Goal: Task Accomplishment & Management: Complete application form

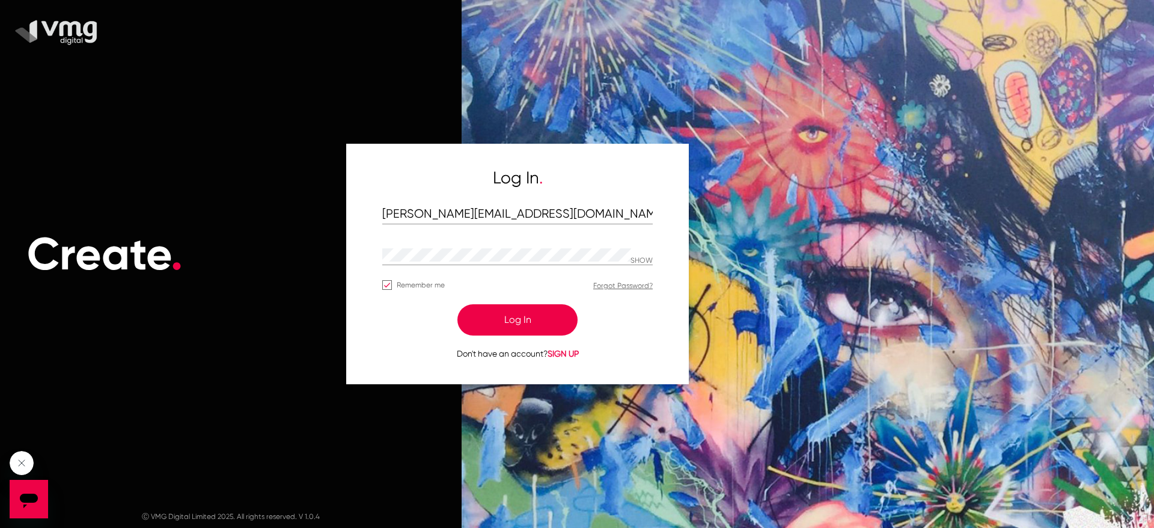
click at [545, 316] on button "Log In" at bounding box center [518, 319] width 120 height 31
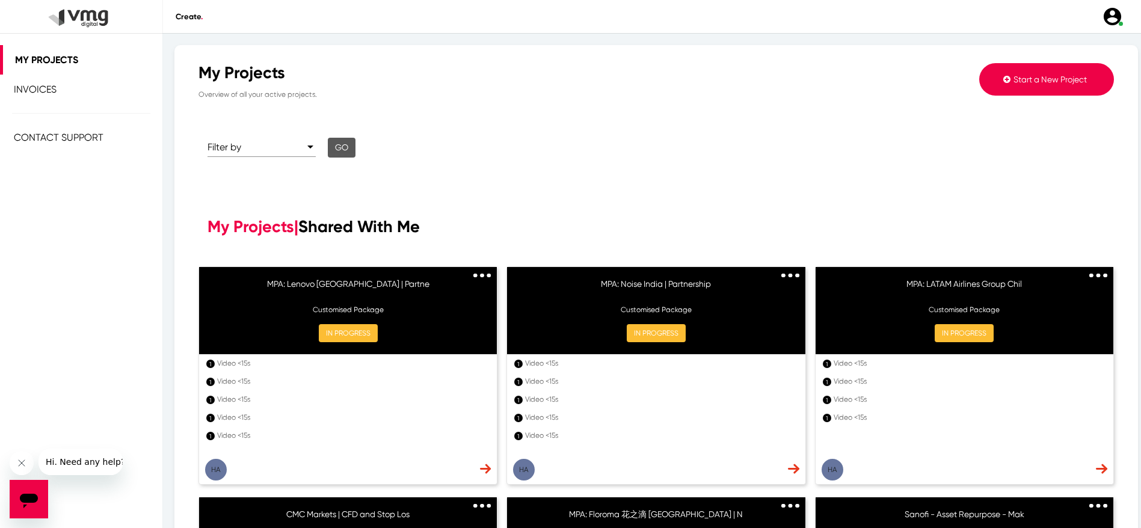
click at [1031, 81] on span "Start a New Project" at bounding box center [1049, 80] width 73 height 10
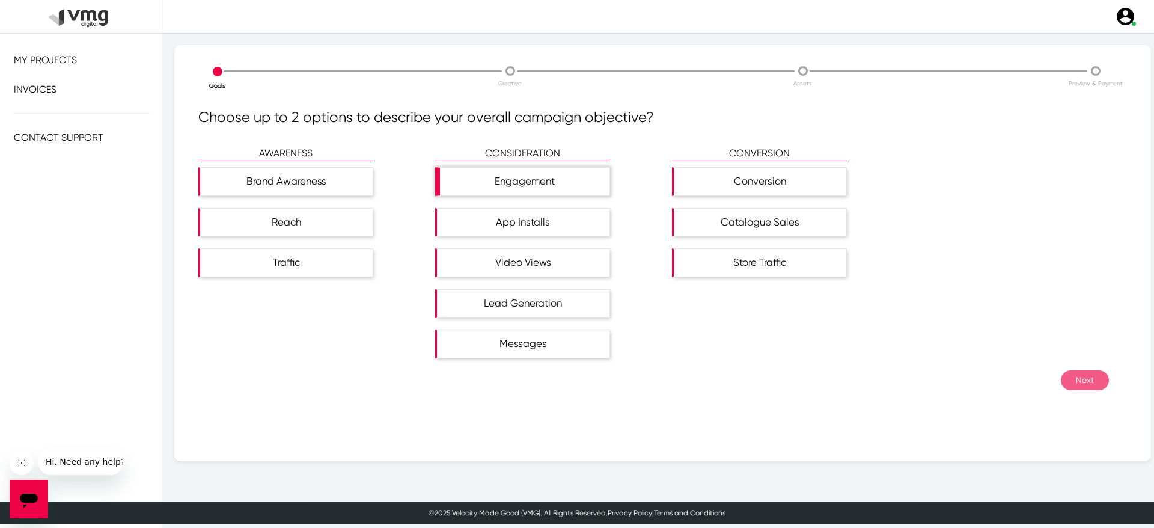
click at [507, 175] on div "Engagement" at bounding box center [525, 182] width 170 height 28
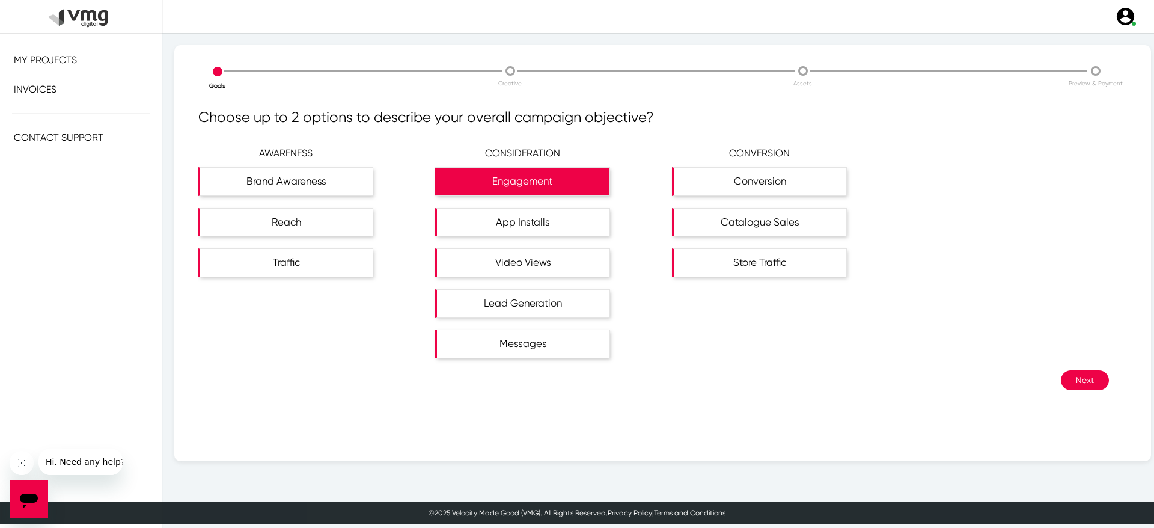
click at [1085, 389] on button "Next" at bounding box center [1085, 380] width 48 height 20
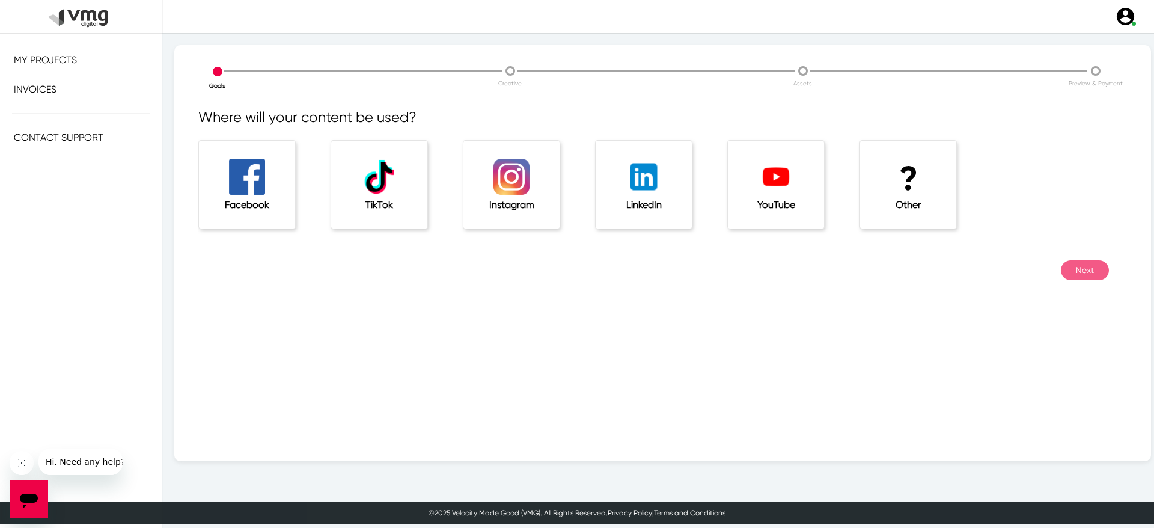
click at [899, 185] on h1 "?" at bounding box center [908, 179] width 48 height 40
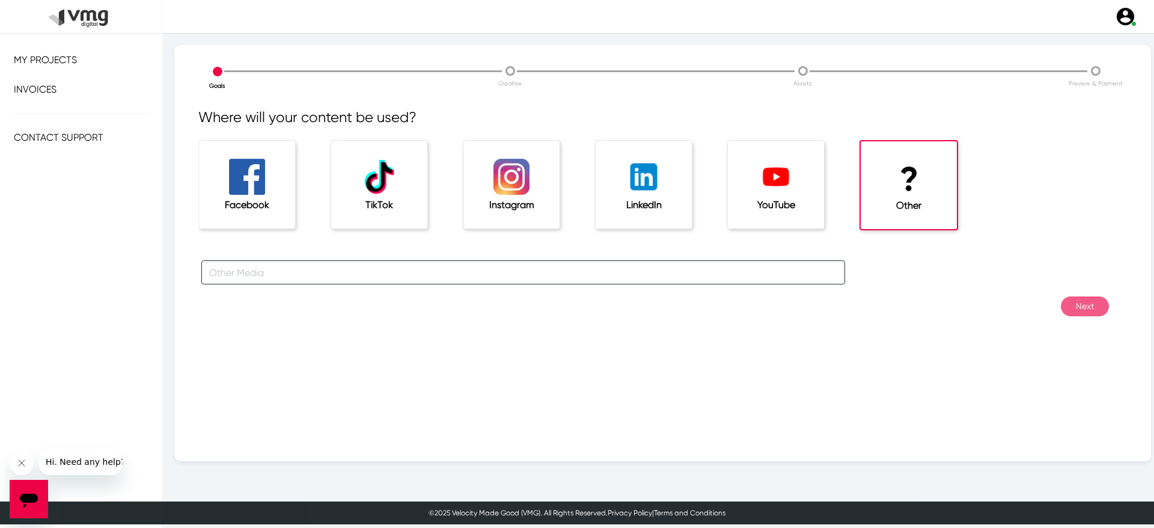
click at [577, 280] on input "text" at bounding box center [523, 272] width 644 height 24
type input "Snapchat"
click at [1071, 306] on button "Next" at bounding box center [1085, 306] width 48 height 20
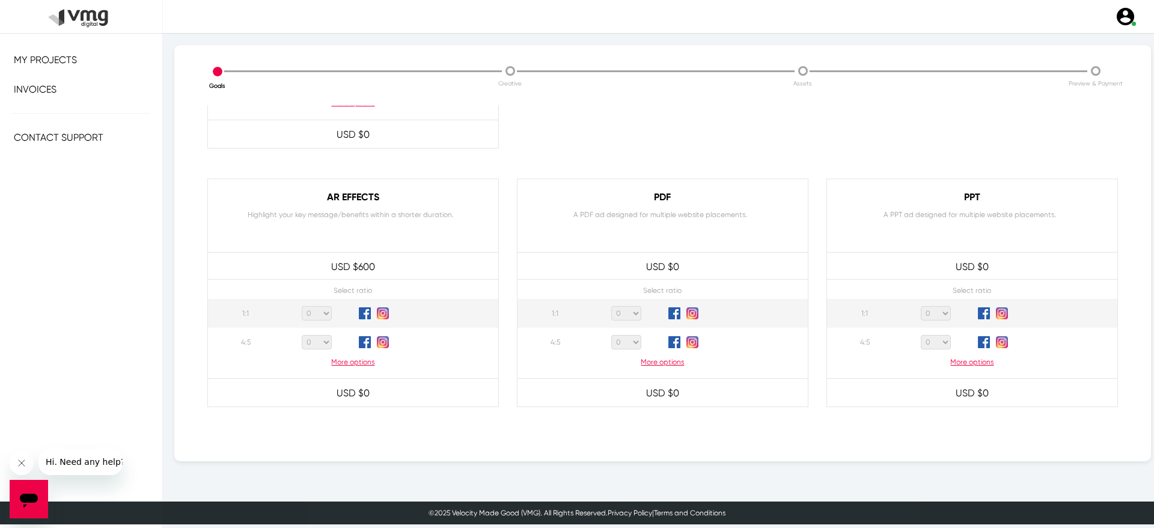
scroll to position [1094, 0]
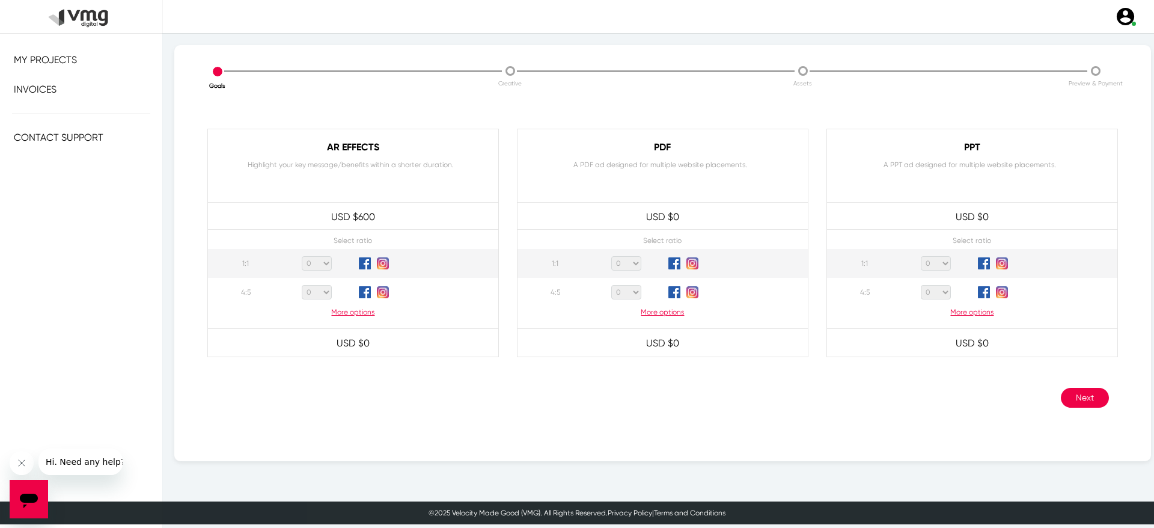
click at [344, 314] on p "More options" at bounding box center [353, 312] width 290 height 11
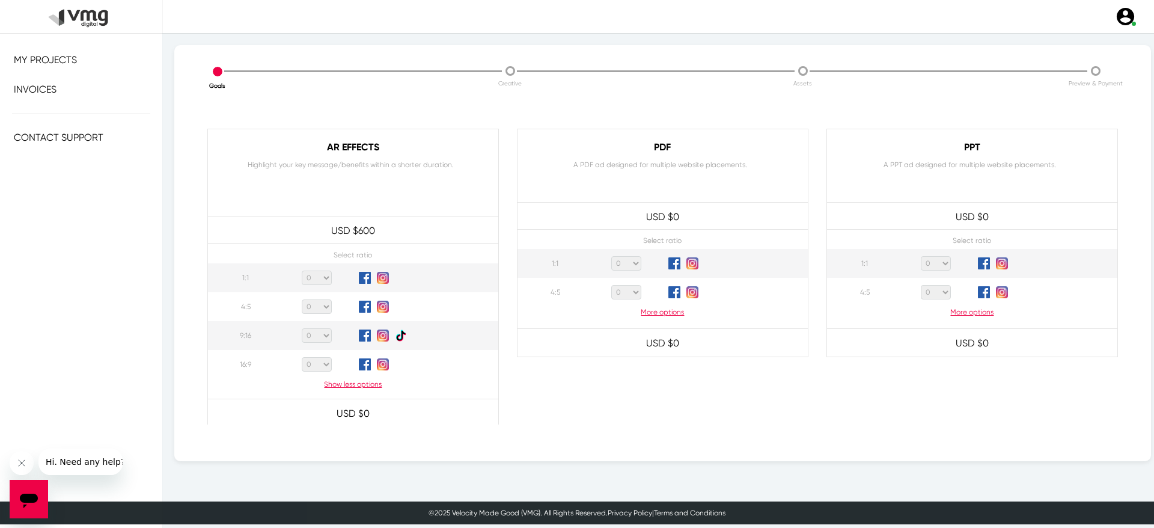
click at [322, 340] on select "0 1 2 3 4 5 6 7 8 9 10 11 12 13 14 15 16 17 18 19 20" at bounding box center [317, 335] width 30 height 14
select select "1"
click at [302, 328] on select "0 1 2 3 4 5 6 7 8 9 10 11 12 13 14 15 16 17 18 19 20" at bounding box center [317, 335] width 30 height 14
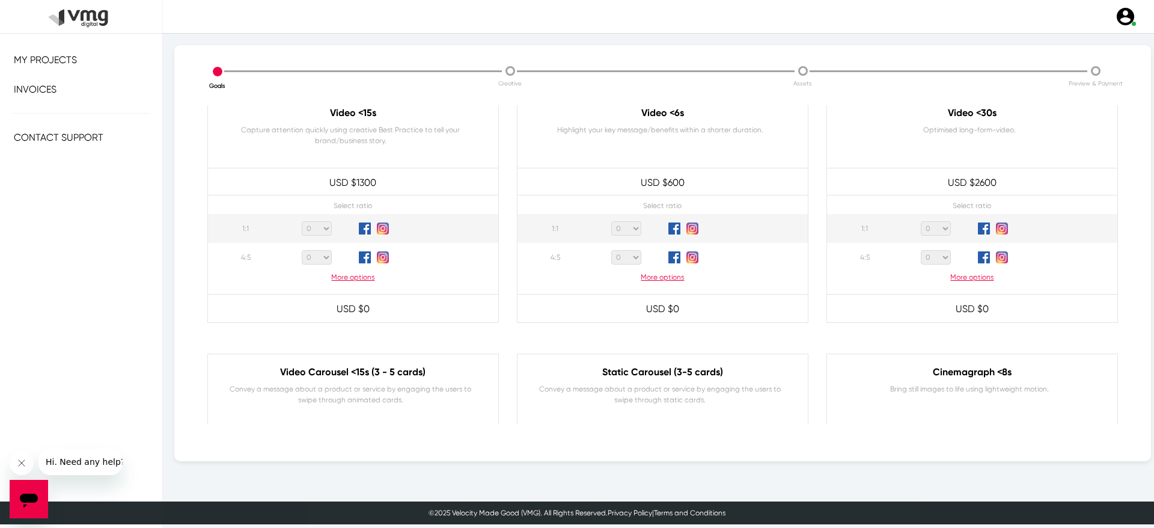
scroll to position [93, 0]
click at [367, 279] on p "More options" at bounding box center [353, 276] width 290 height 11
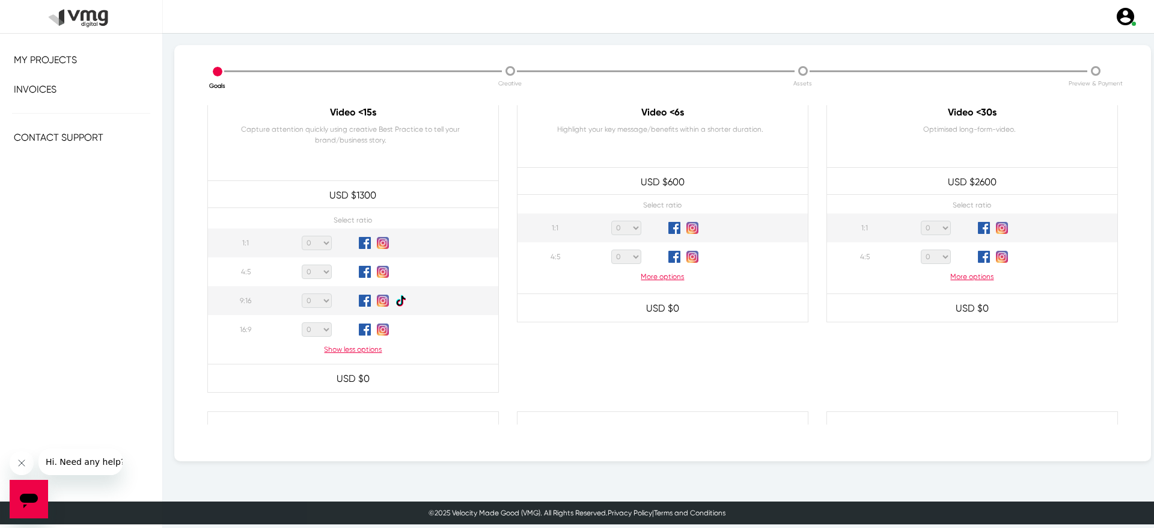
click at [311, 298] on select "0 1 2 3 4 5 6 7 8 9 10 11 12 13 14 15 16 17 18 19 20" at bounding box center [317, 300] width 30 height 14
select select "1"
click at [302, 293] on select "0 1 2 3 4 5 6 7 8 9 10 11 12 13 14 15 16 17 18 19 20" at bounding box center [317, 300] width 30 height 14
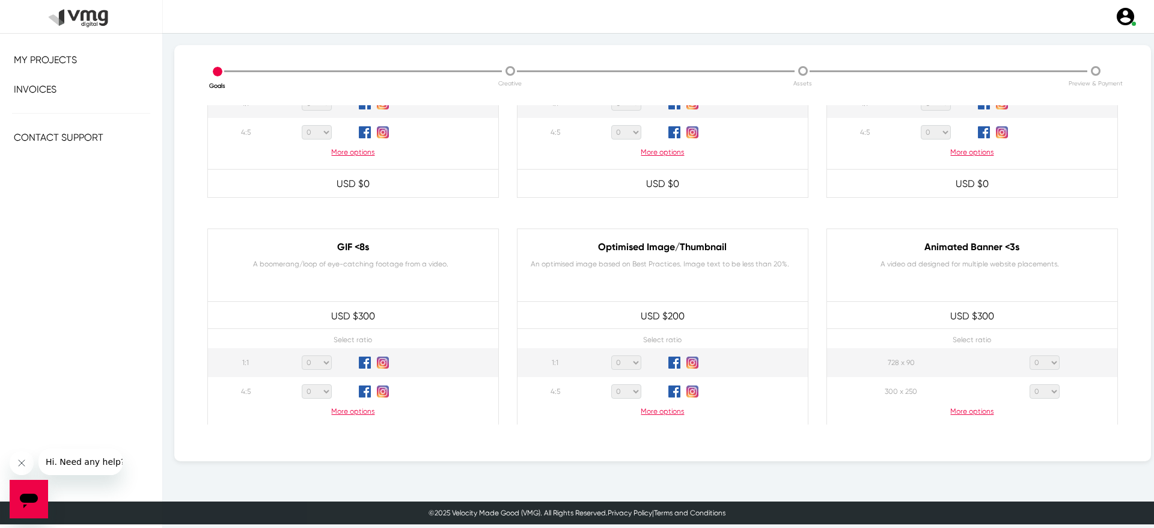
scroll to position [1210, 0]
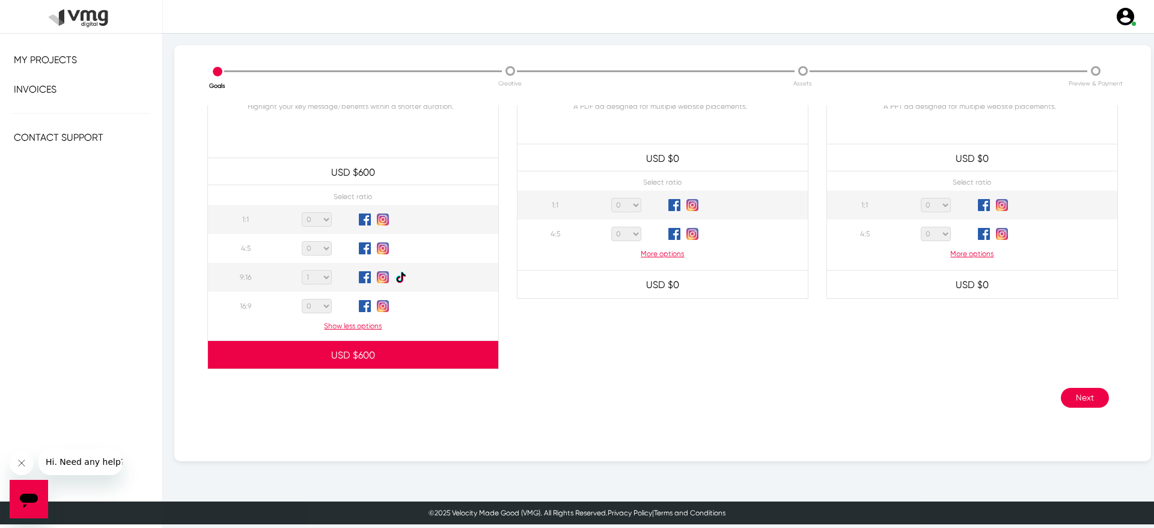
click at [1073, 403] on button "Next" at bounding box center [1085, 398] width 48 height 20
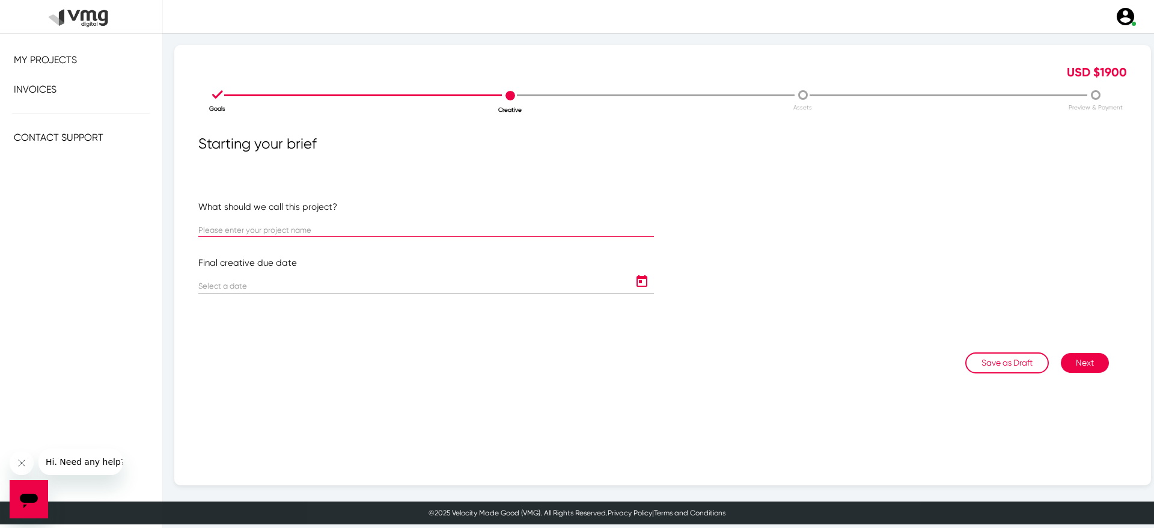
click at [310, 230] on input "text" at bounding box center [426, 230] width 456 height 9
paste input "SCFX01-02-H01 | Anchor Milk"
type input "SCFX01-02-H01 | Anchor Milk"
click at [639, 290] on button "Open calendar" at bounding box center [642, 281] width 24 height 24
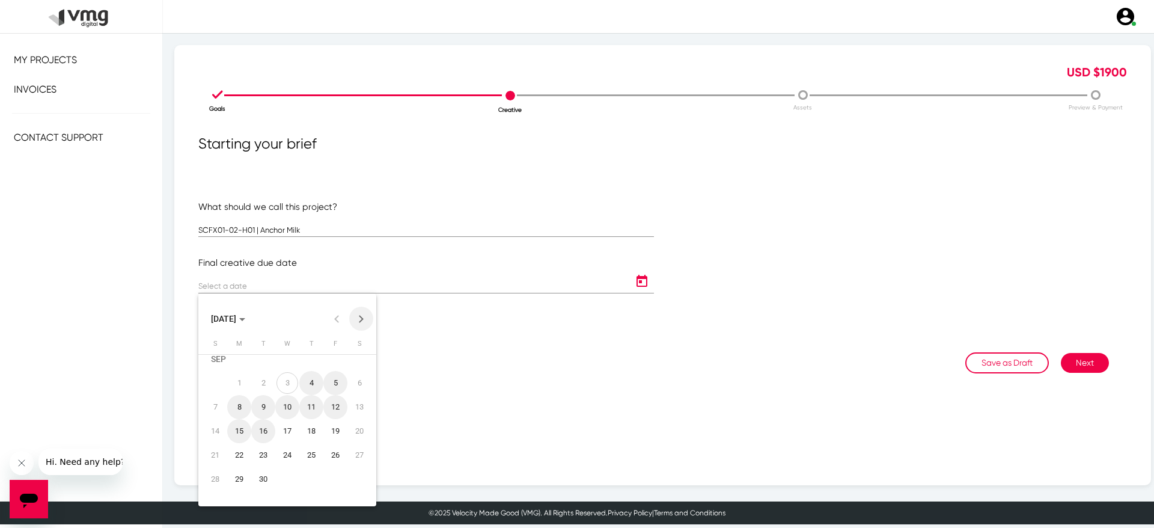
click at [363, 315] on button "Next month" at bounding box center [361, 319] width 24 height 24
click at [315, 418] on div "16" at bounding box center [312, 419] width 22 height 22
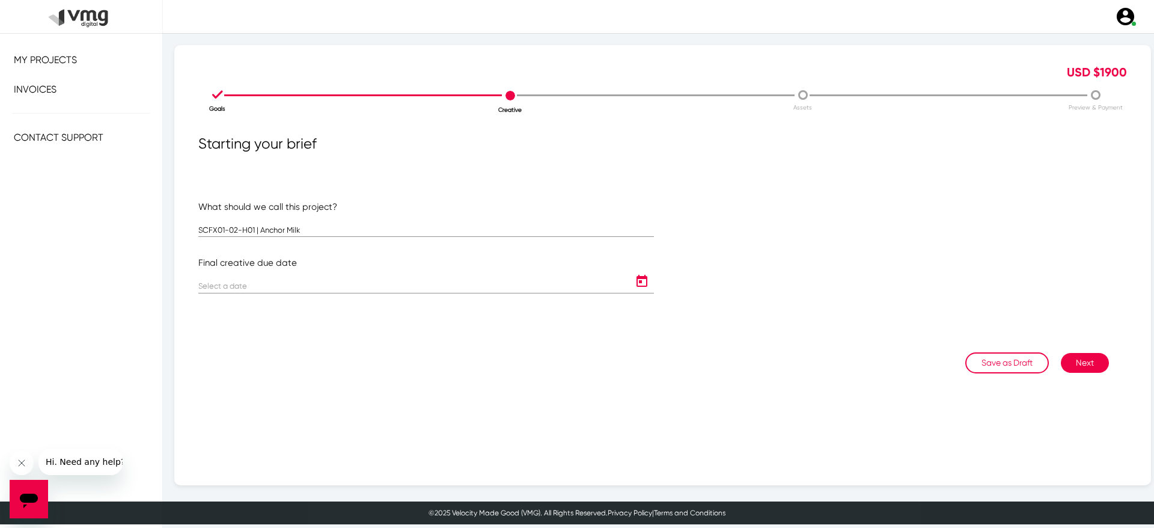
type input "[DATE]"
click at [1072, 357] on button "Next" at bounding box center [1085, 363] width 48 height 20
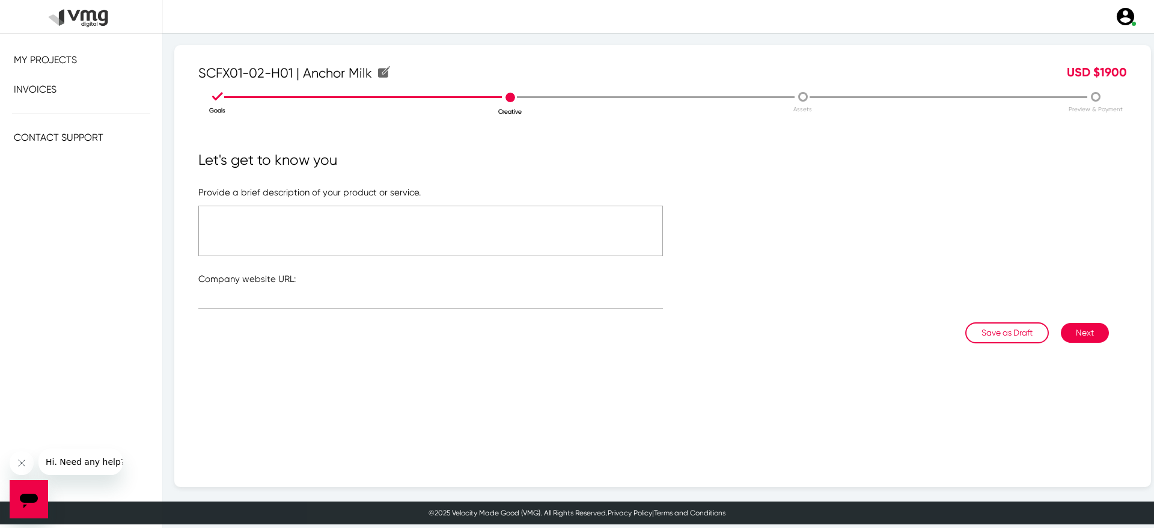
click at [427, 239] on textarea at bounding box center [430, 231] width 465 height 51
type textarea "Please see attached brief"
click at [292, 300] on input "text" at bounding box center [430, 302] width 465 height 9
paste input "[URL][DOMAIN_NAME]"
type input "[URL][DOMAIN_NAME]"
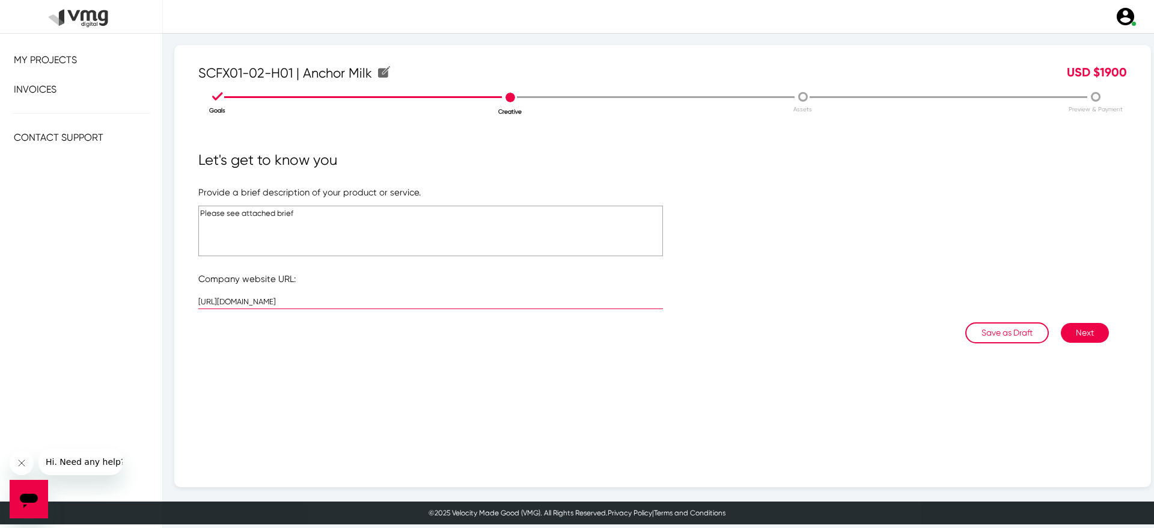
click at [1080, 331] on button "Next" at bounding box center [1085, 333] width 48 height 20
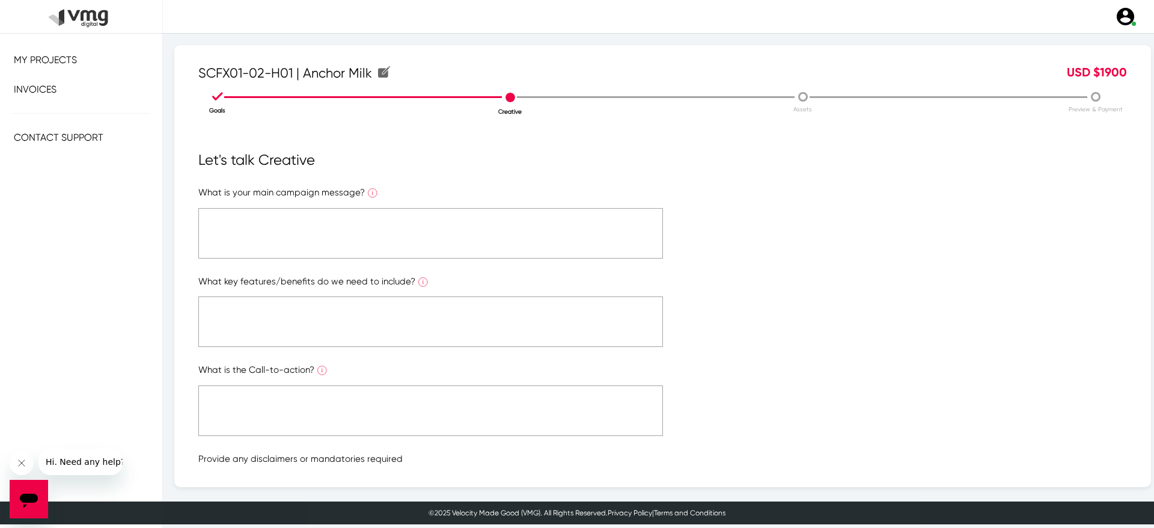
click at [489, 231] on textarea at bounding box center [430, 233] width 465 height 51
type textarea "Please see attached brief"
click at [355, 302] on textarea at bounding box center [430, 321] width 465 height 51
paste textarea "Please see attached brief"
type textarea "Please see attached brief"
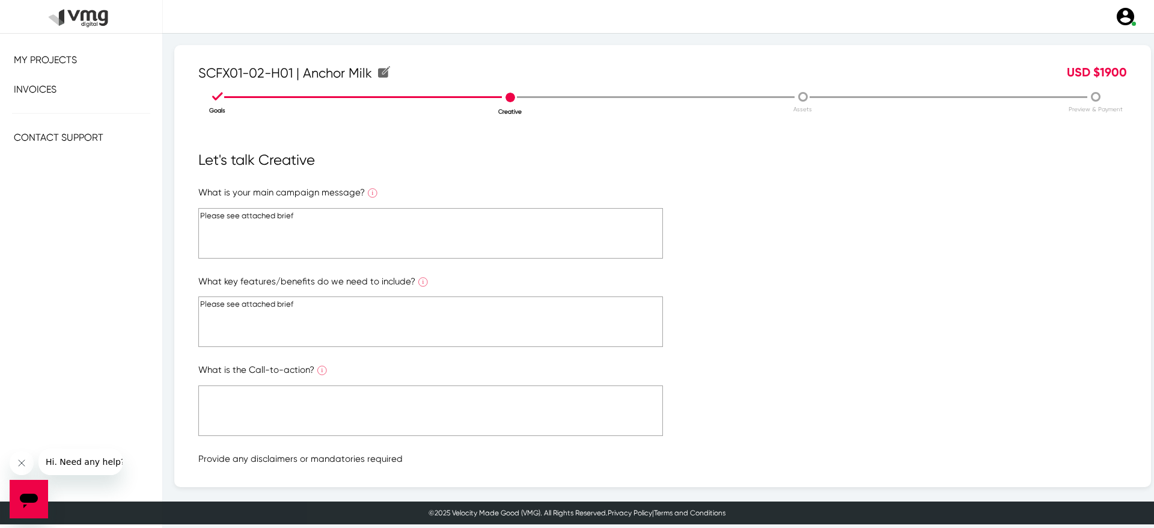
click at [372, 402] on textarea at bounding box center [430, 410] width 465 height 51
paste textarea "Please see attached brief"
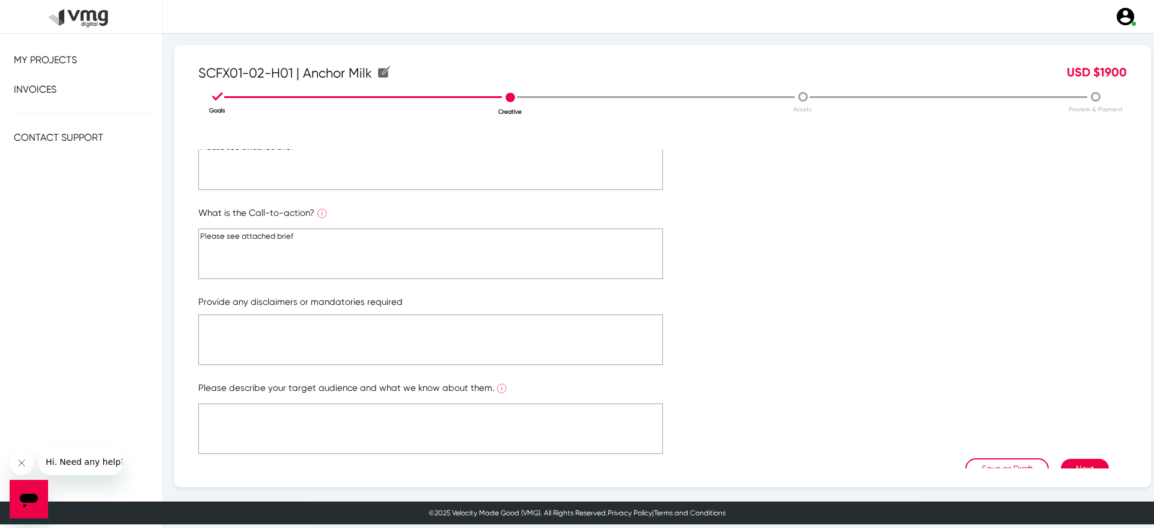
scroll to position [161, 0]
type textarea "Please see attached brief"
click at [316, 346] on textarea at bounding box center [430, 336] width 465 height 51
paste textarea "Please see attached brief"
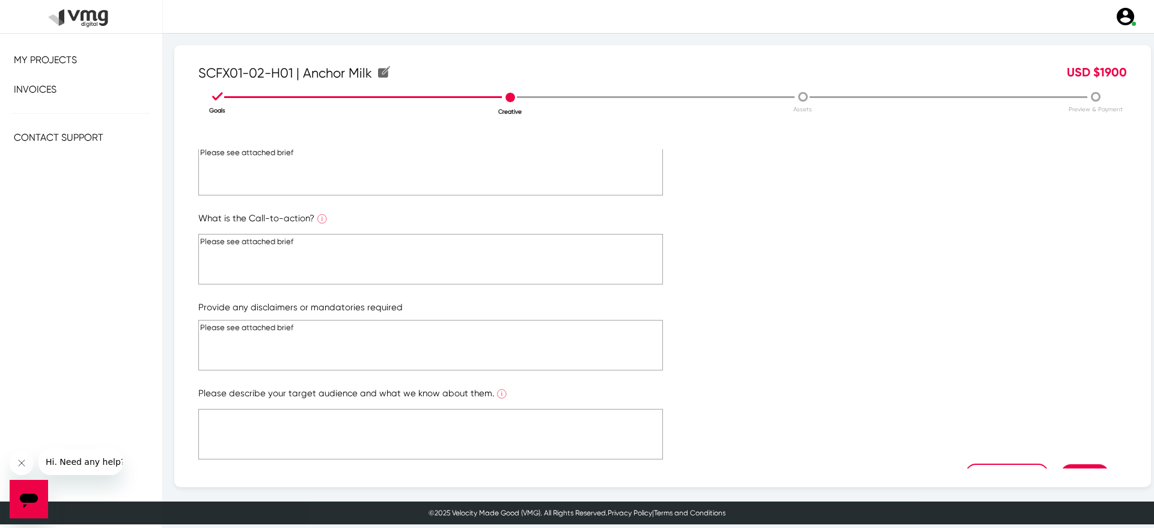
paste textarea "Please see attached brief"
type textarea "Please see attached brief"
click at [451, 433] on textarea at bounding box center [430, 434] width 465 height 51
paste textarea "Please see attached brief"
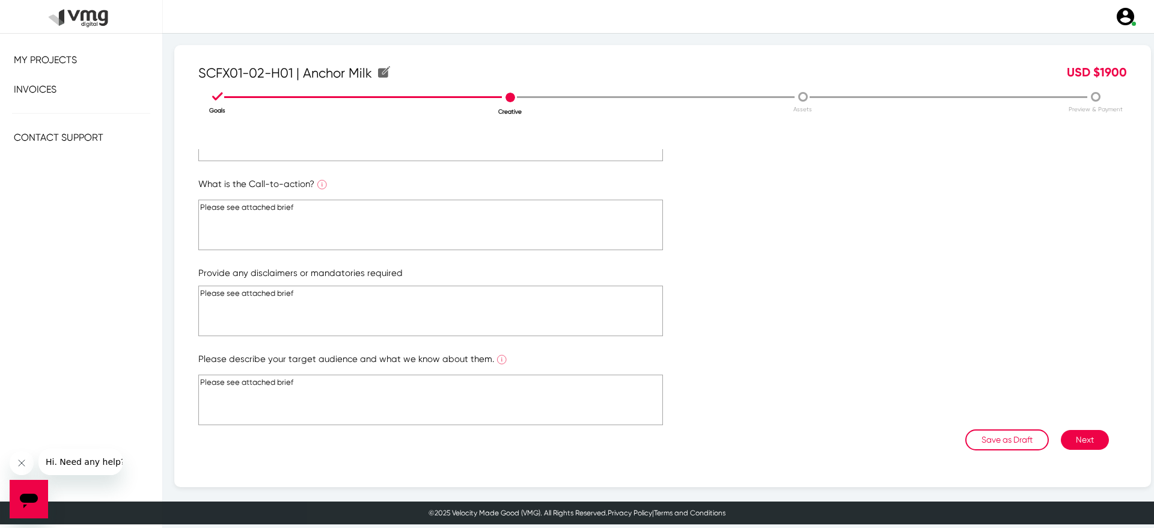
type textarea "Please see attached brief"
click at [1080, 441] on button "Next" at bounding box center [1085, 440] width 48 height 20
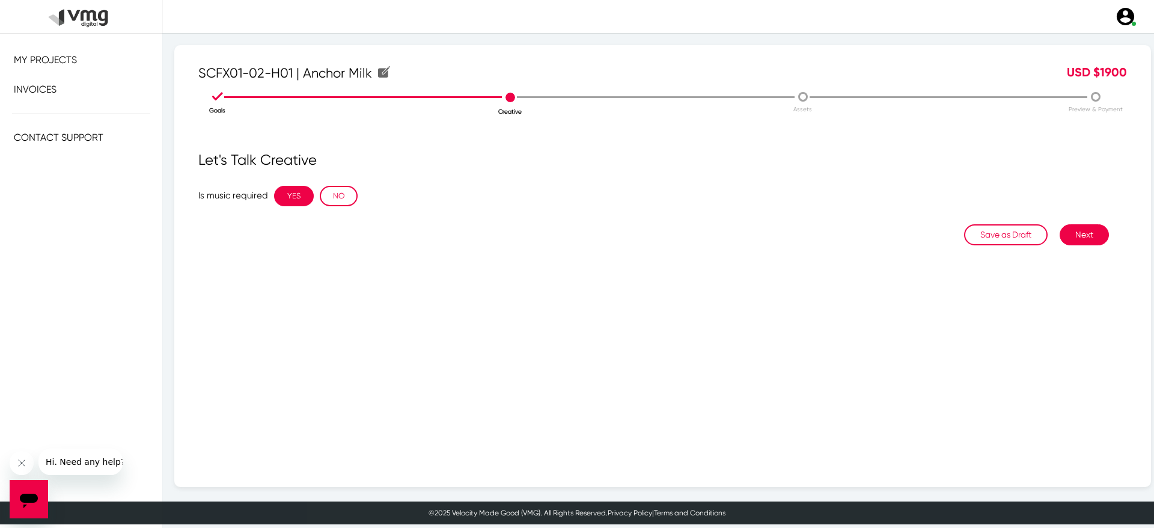
click at [296, 196] on button "YES" at bounding box center [294, 196] width 40 height 20
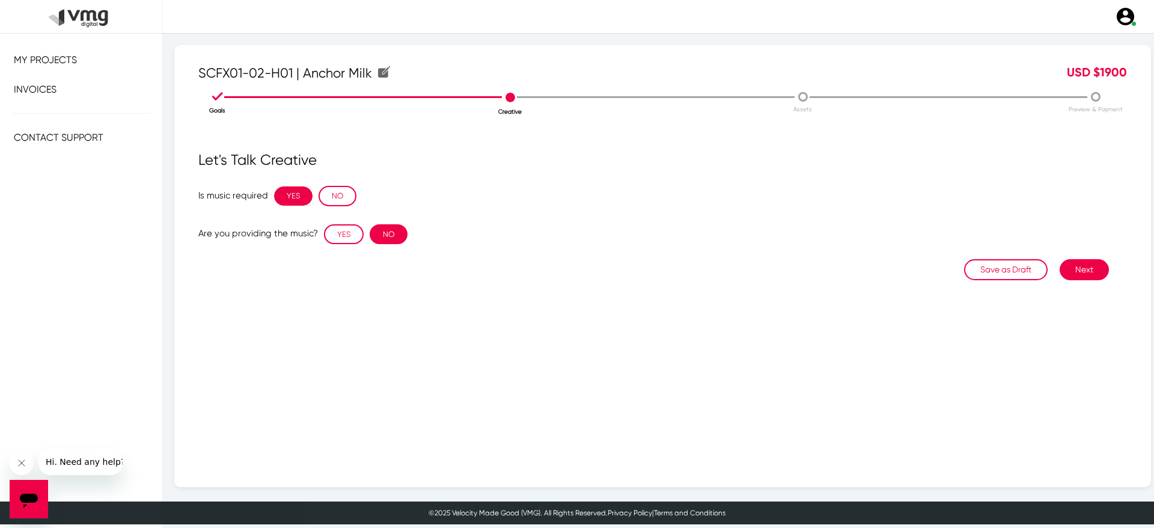
click at [384, 239] on button "NO" at bounding box center [389, 234] width 38 height 20
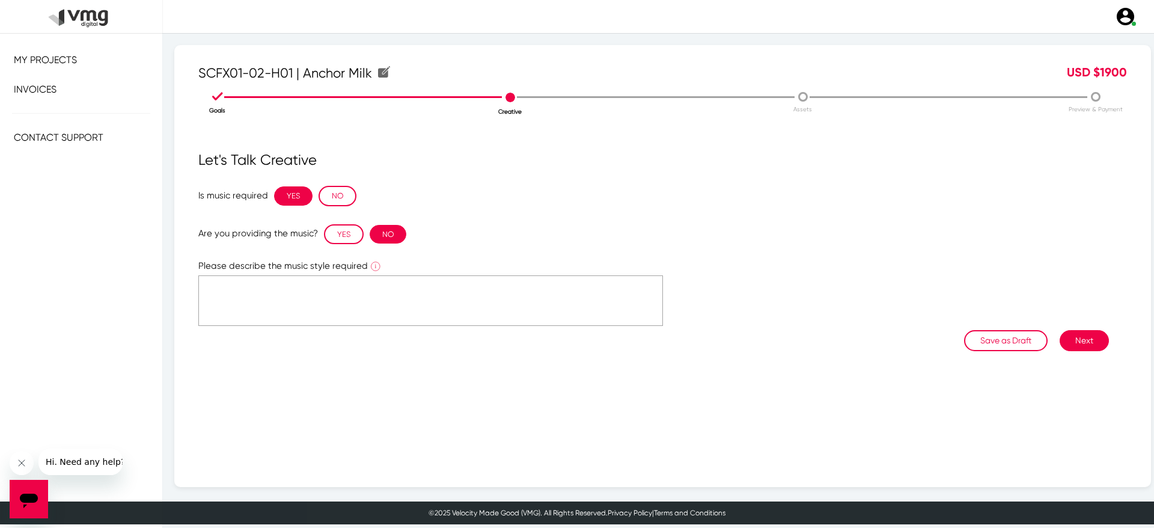
click at [360, 305] on textarea at bounding box center [430, 300] width 465 height 51
type textarea "Royalty free and would fit the effect"
click at [1077, 332] on button "Next" at bounding box center [1084, 340] width 49 height 21
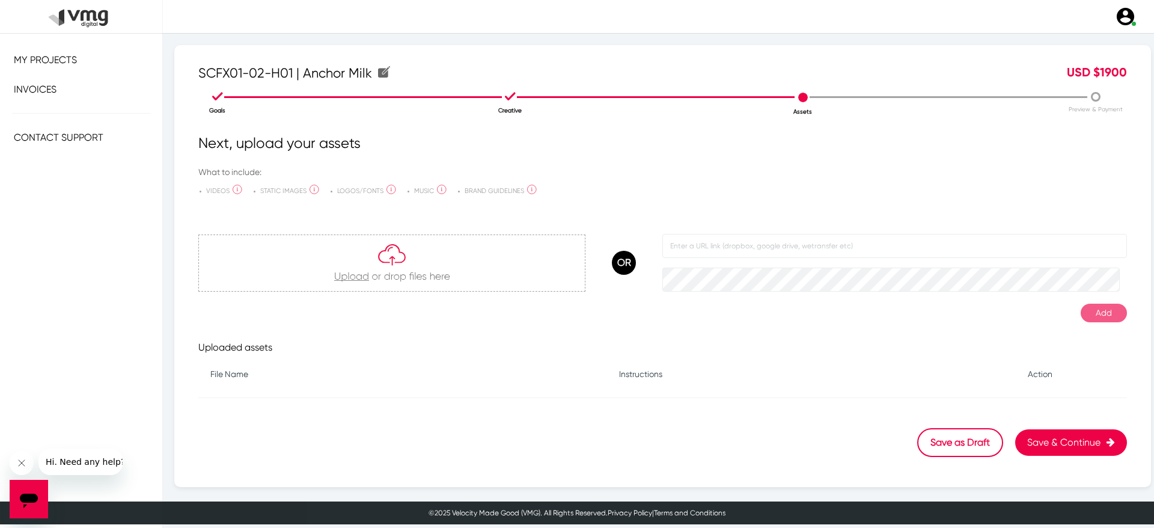
click at [338, 273] on div at bounding box center [392, 263] width 386 height 56
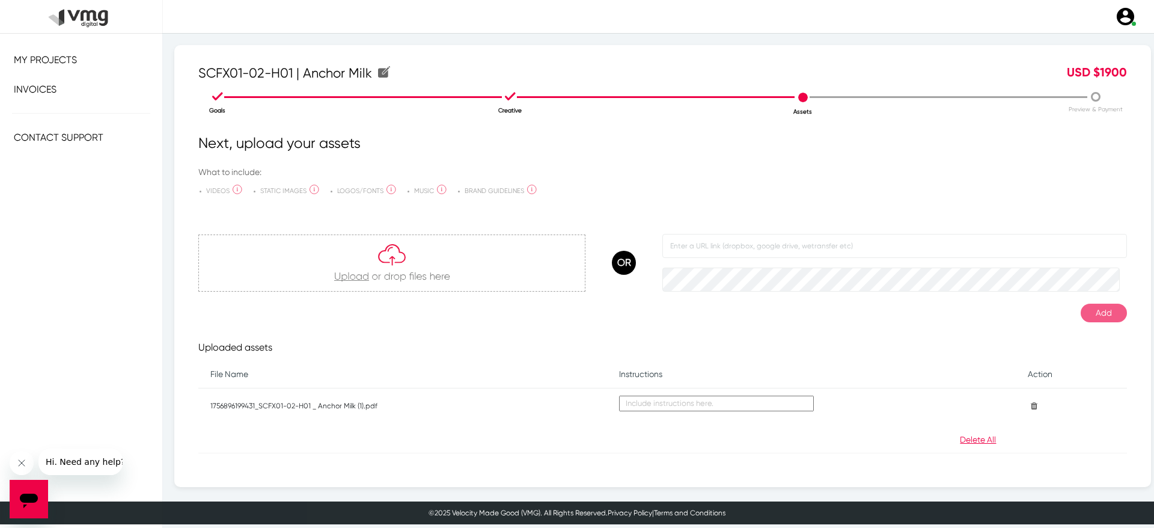
click at [666, 414] on td at bounding box center [811, 405] width 409 height 34
click at [665, 402] on textarea at bounding box center [716, 404] width 195 height 16
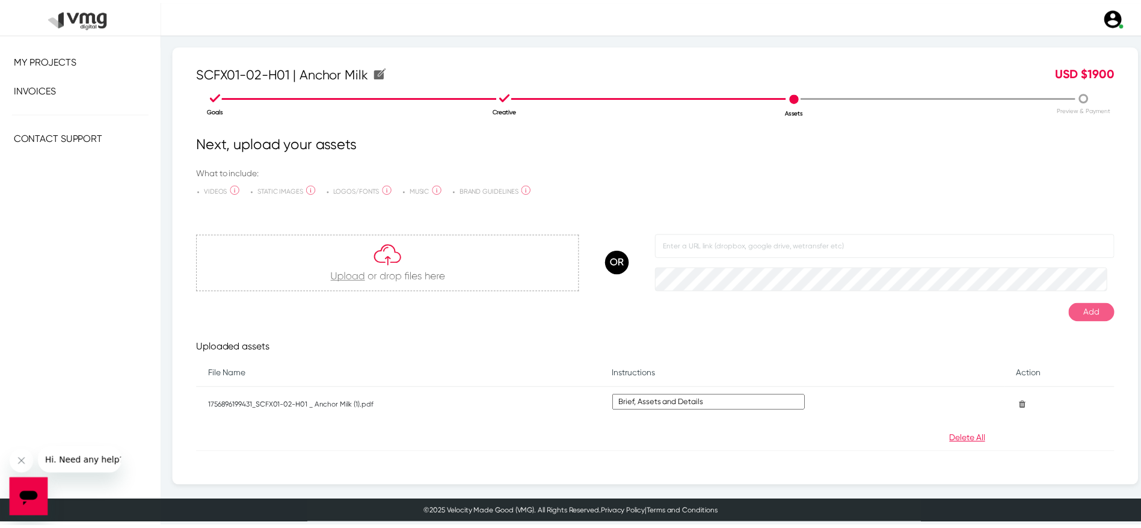
scroll to position [37, 0]
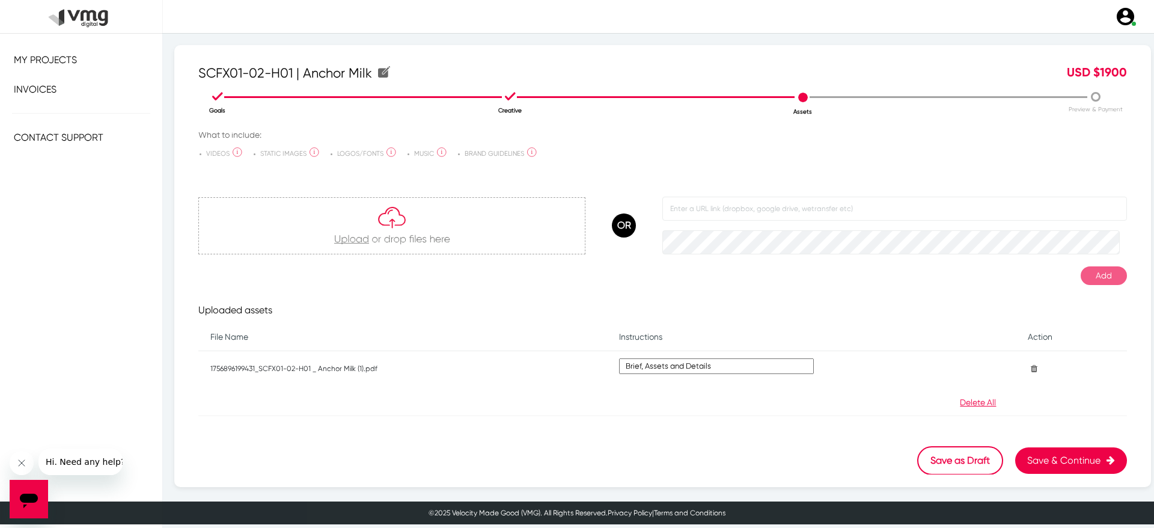
type textarea "Brief, Assets and Details"
click at [1033, 455] on button "Save & Continue" at bounding box center [1072, 460] width 112 height 26
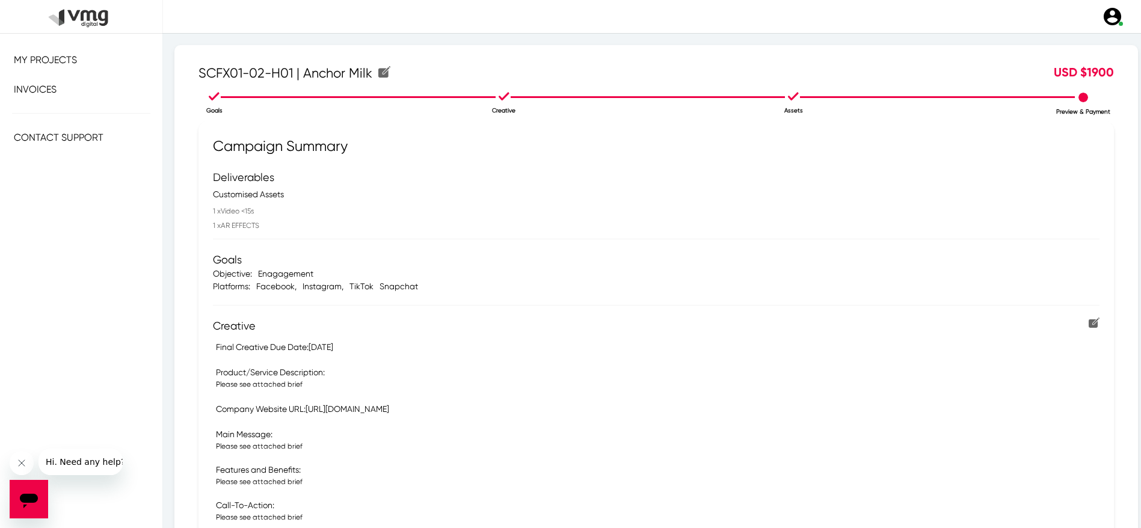
click at [210, 100] on li "Goals" at bounding box center [214, 102] width 289 height 26
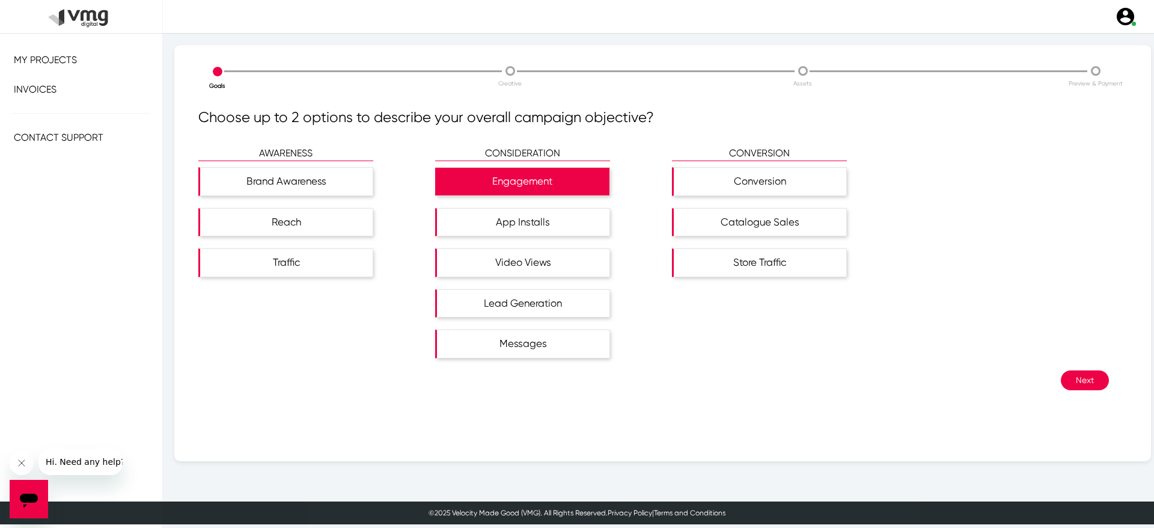
click at [1083, 373] on button "Next" at bounding box center [1085, 380] width 48 height 20
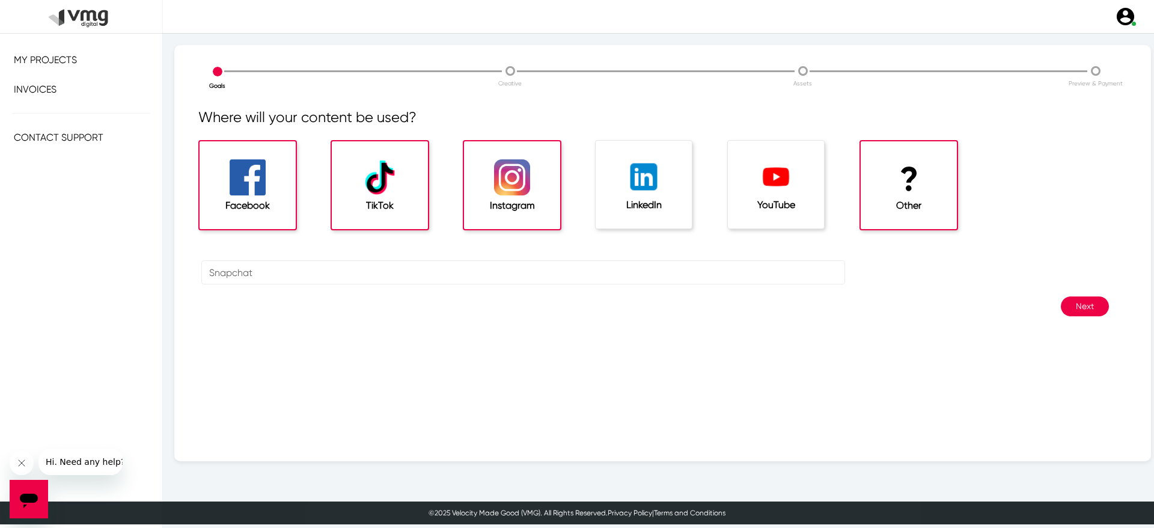
click at [544, 193] on div "Instagram" at bounding box center [512, 185] width 96 height 88
click at [412, 188] on div "TikTok" at bounding box center [380, 185] width 96 height 88
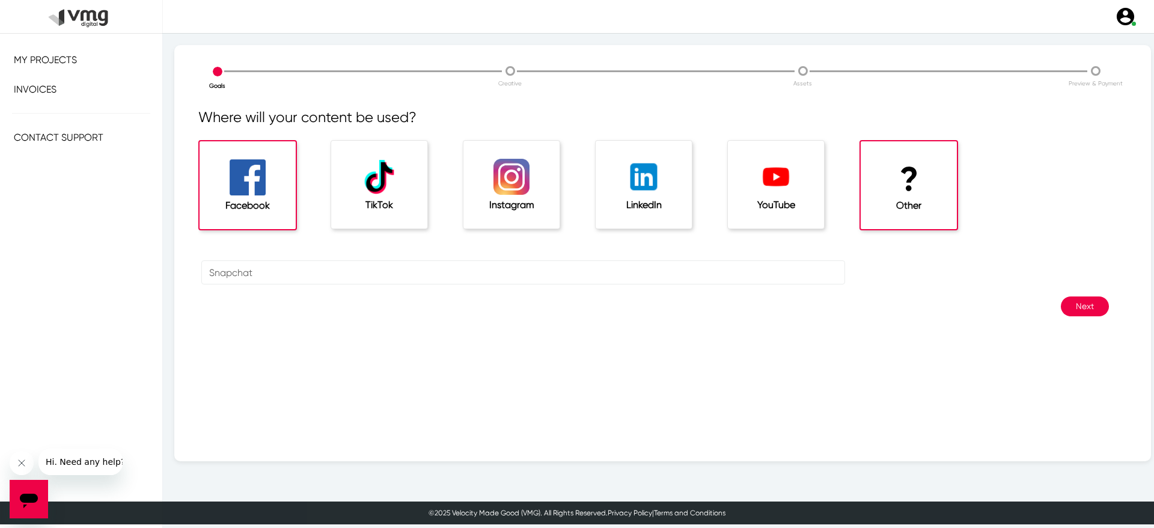
click at [284, 176] on div "Facebook" at bounding box center [248, 185] width 96 height 88
click at [1090, 72] on li "Preview & Payment" at bounding box center [1096, 75] width 292 height 25
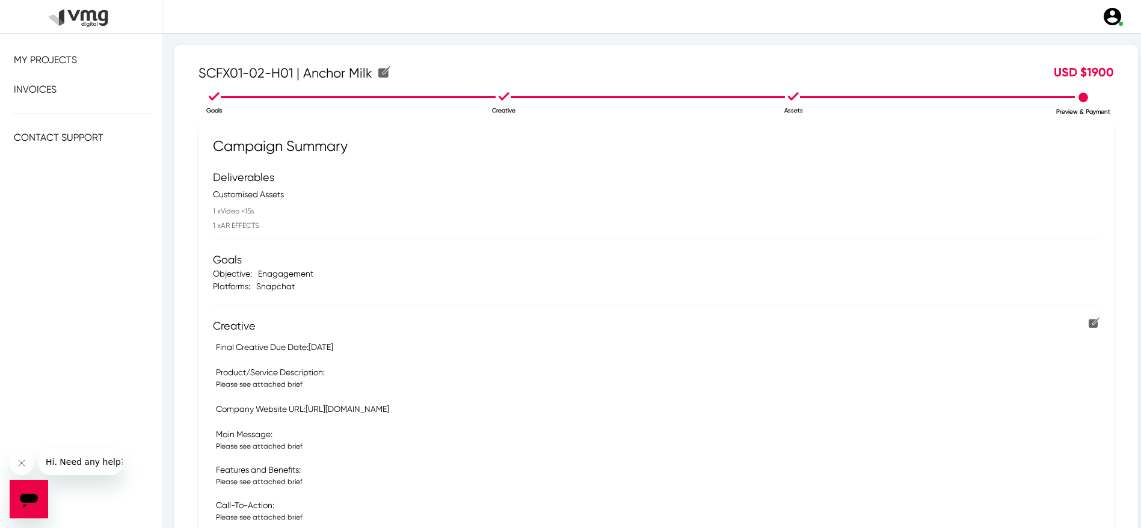
scroll to position [399, 0]
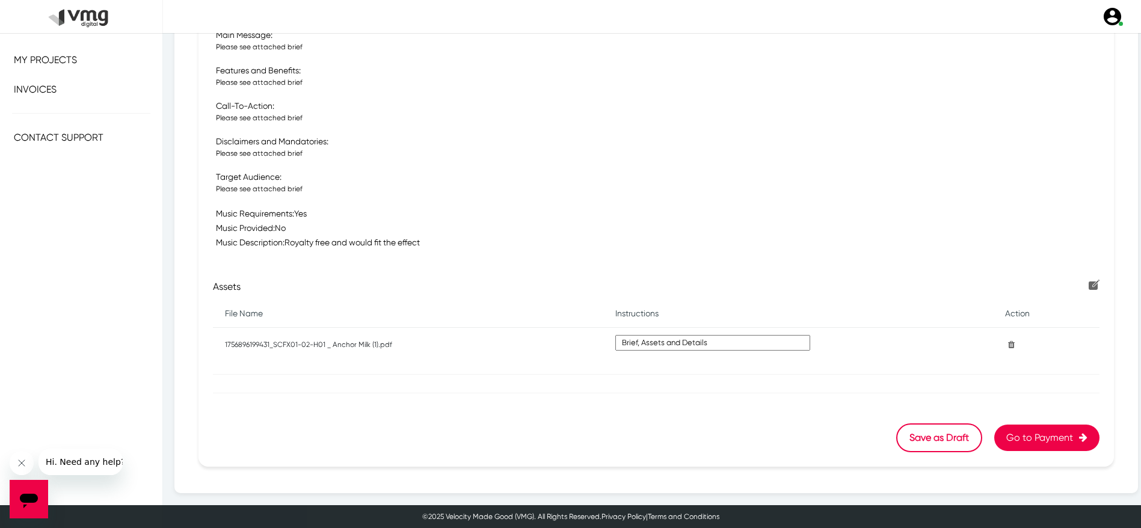
click at [1003, 435] on button "Go to Payment" at bounding box center [1046, 437] width 105 height 26
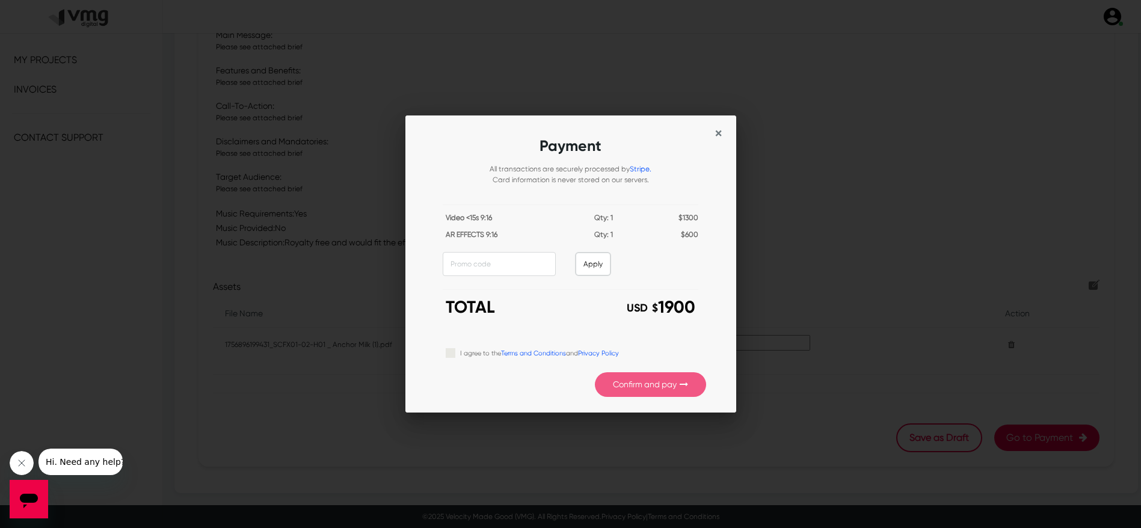
scroll to position [0, 0]
